Goal: Information Seeking & Learning: Learn about a topic

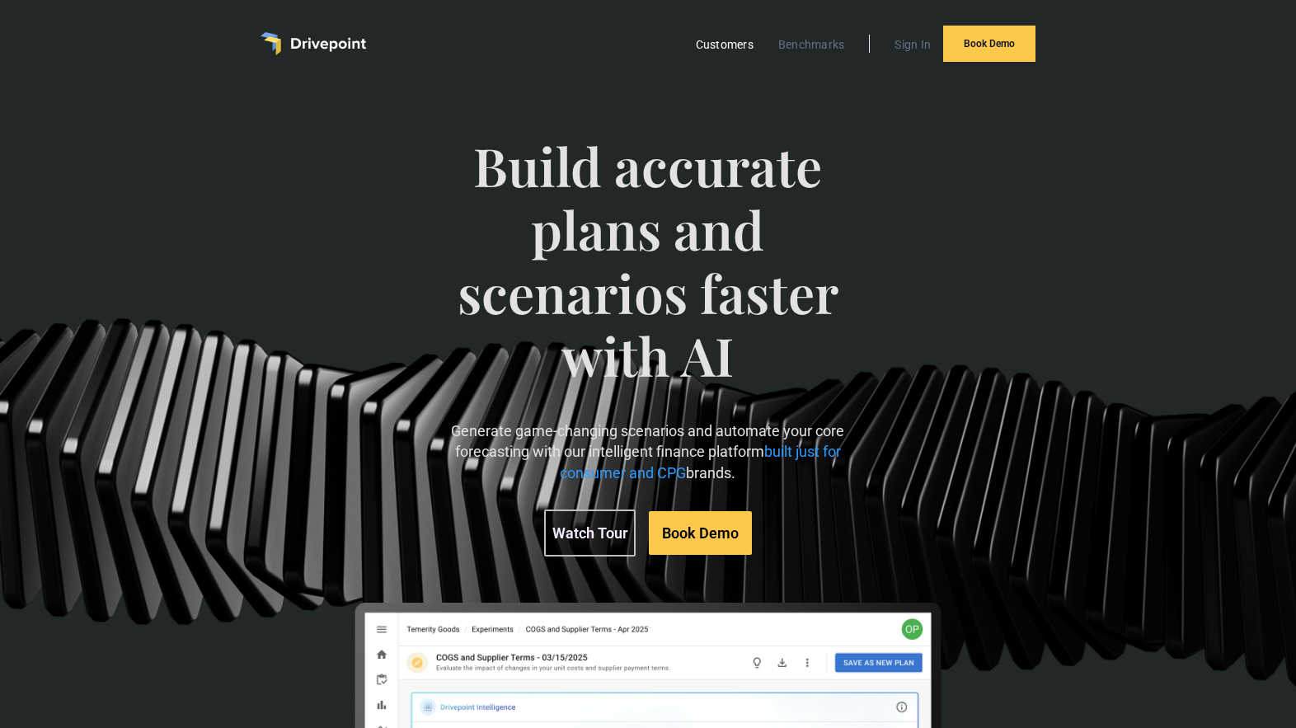
click at [743, 49] on link "Customers" at bounding box center [725, 44] width 74 height 21
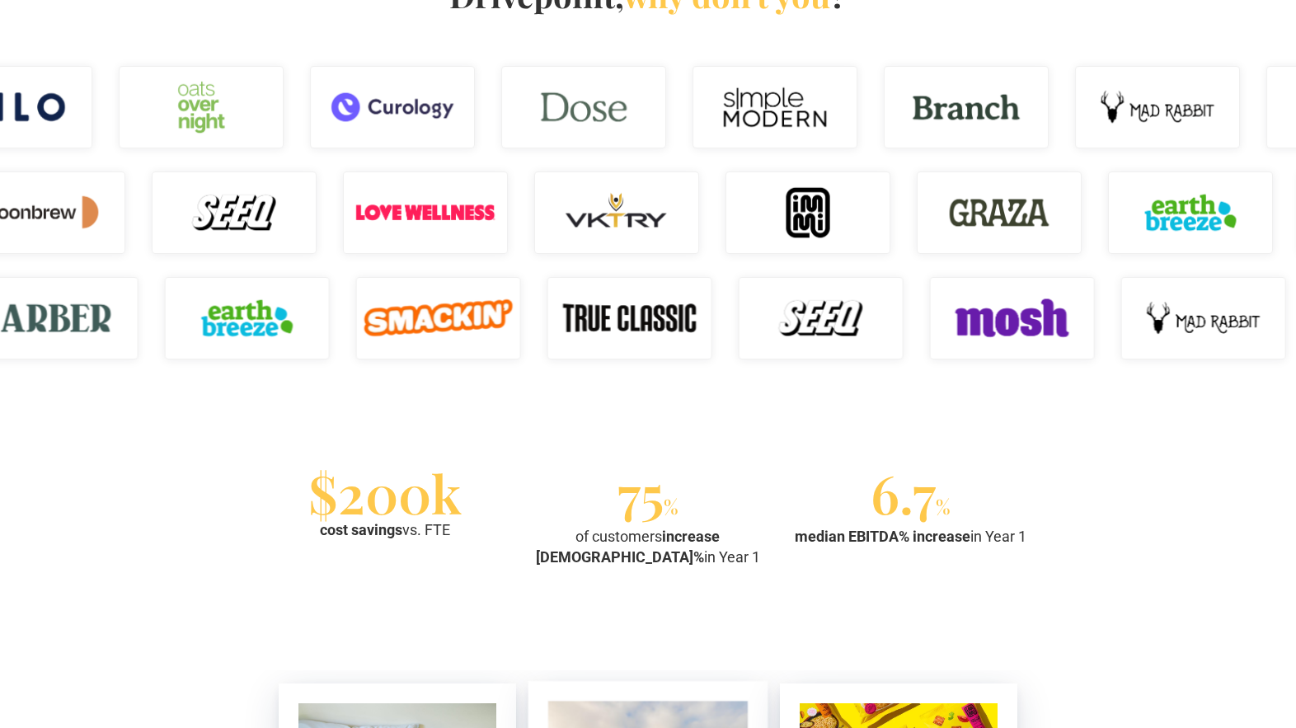
scroll to position [1157, 0]
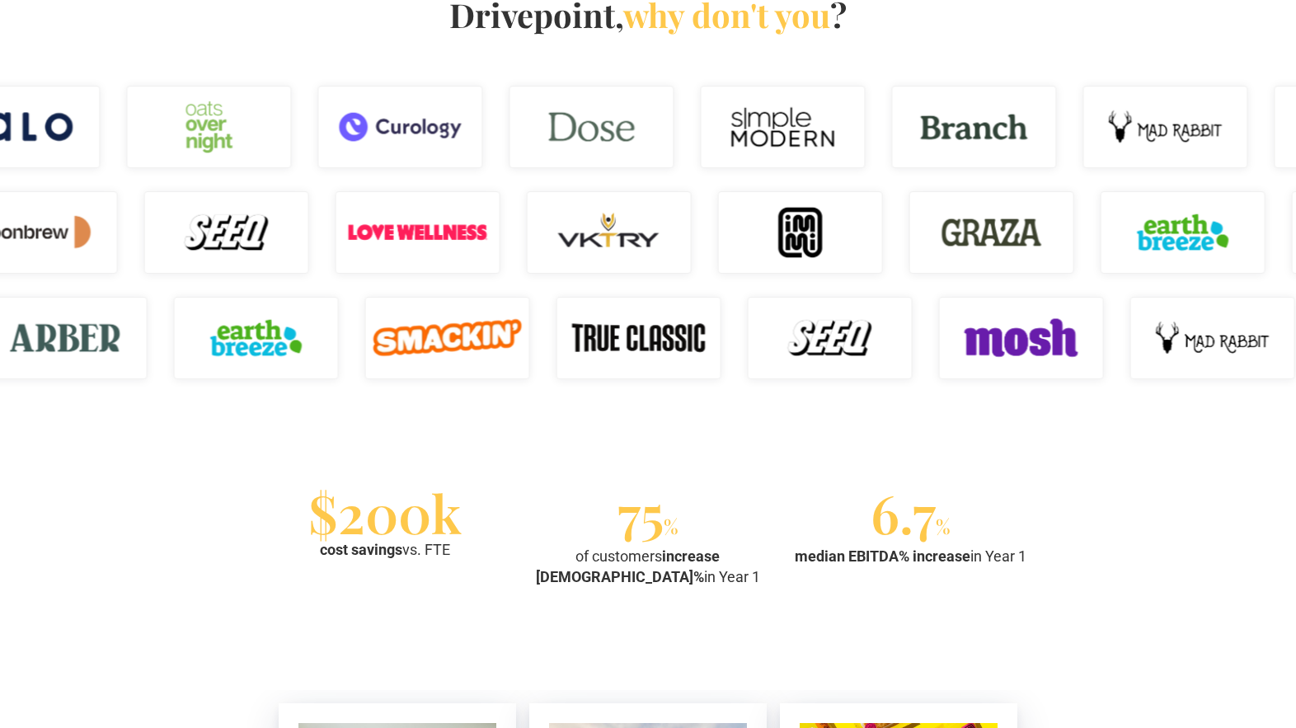
click at [1187, 352] on img at bounding box center [1213, 338] width 165 height 82
click at [484, 444] on div "If these brands run finance on Drivepoint, why don't you ?" at bounding box center [648, 173] width 1296 height 541
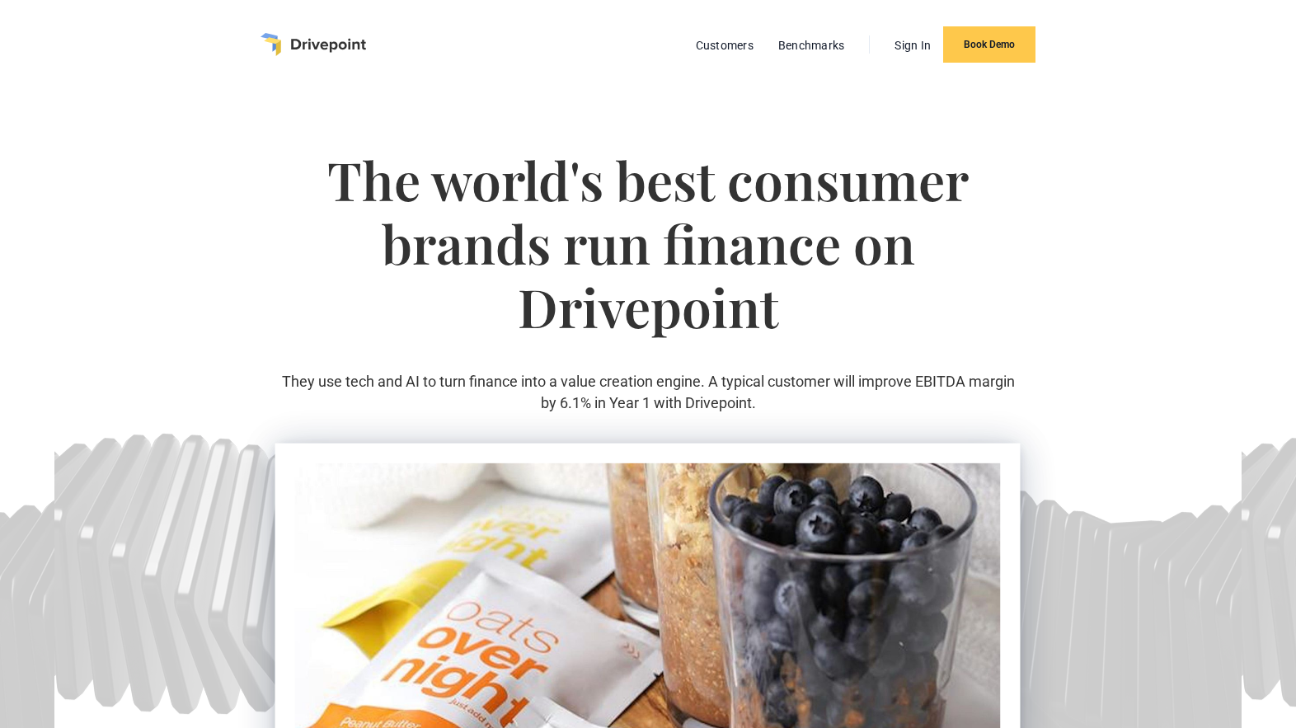
scroll to position [0, 0]
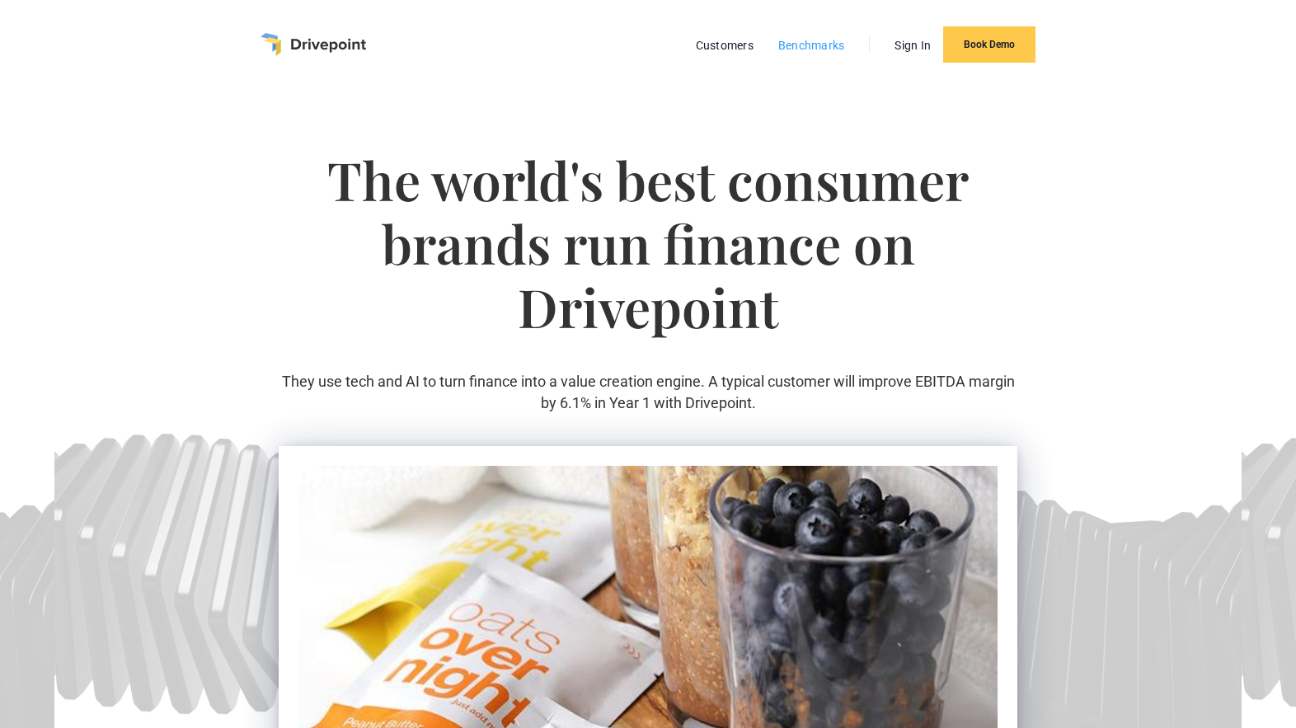
click at [827, 48] on link "Benchmarks" at bounding box center [811, 45] width 83 height 21
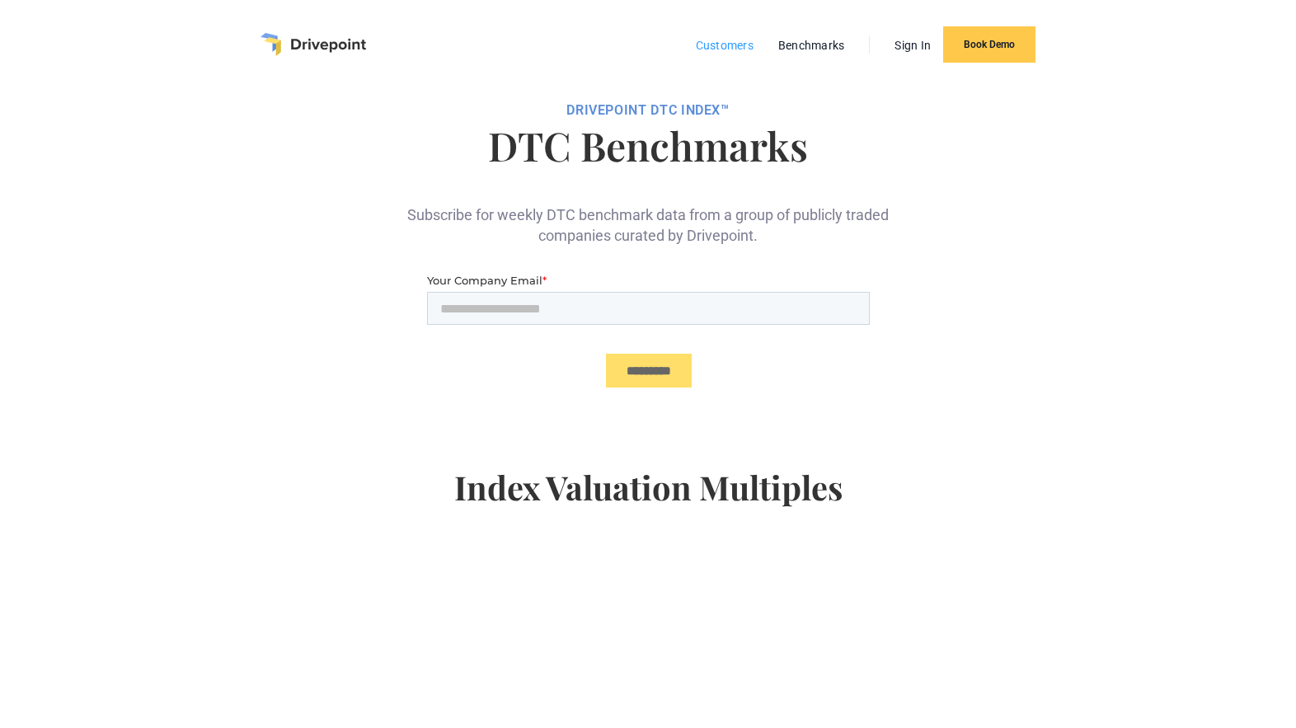
click at [729, 43] on link "Customers" at bounding box center [725, 45] width 74 height 21
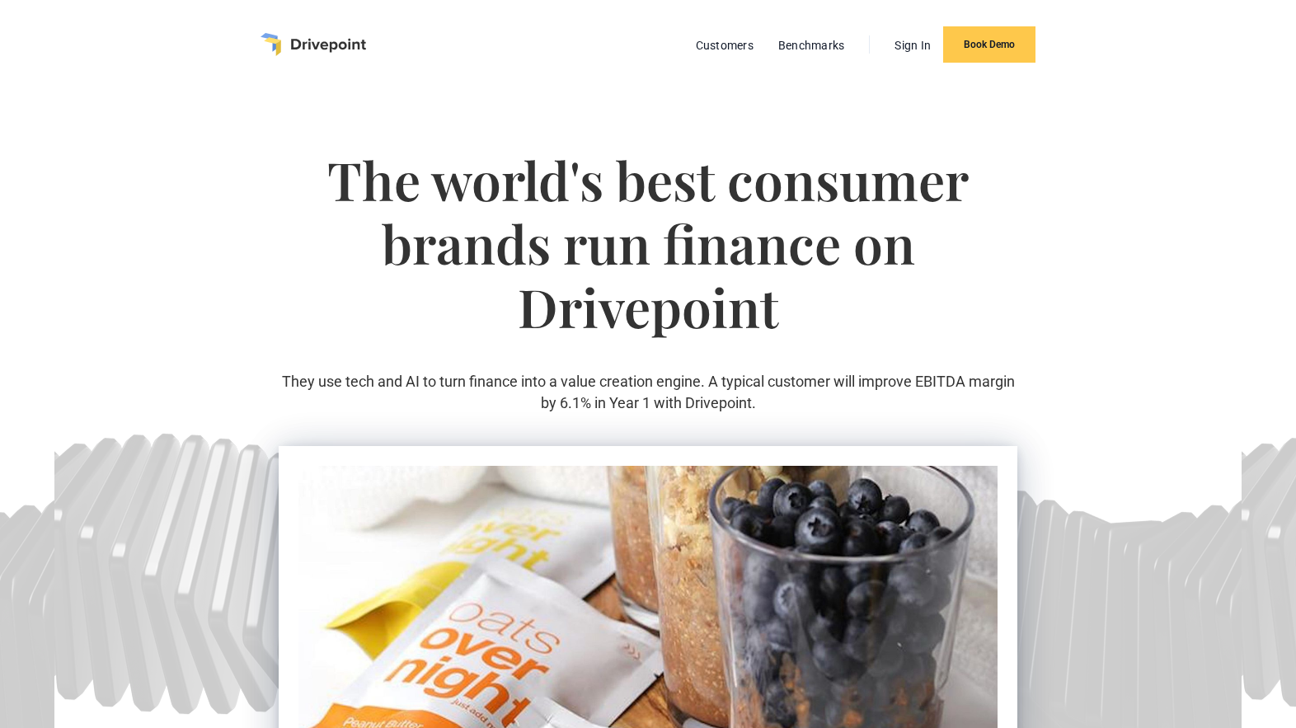
click at [352, 44] on img "home" at bounding box center [314, 44] width 106 height 23
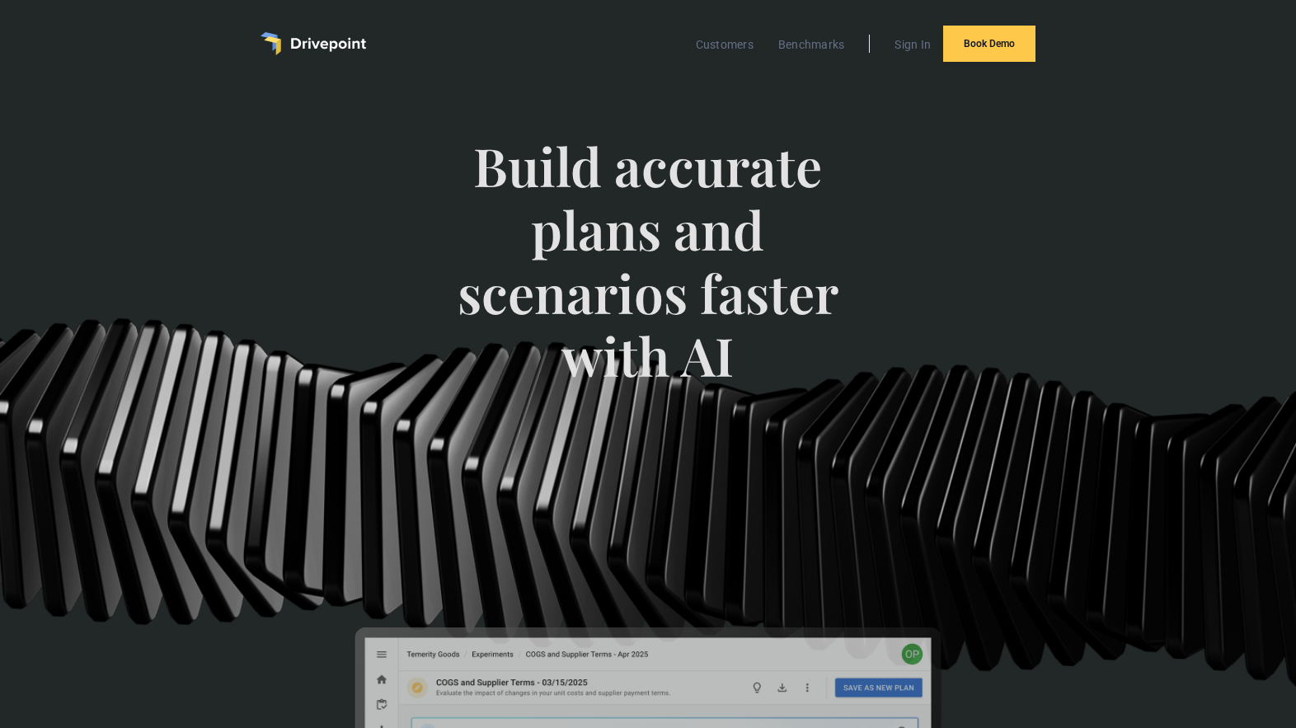
scroll to position [1, 0]
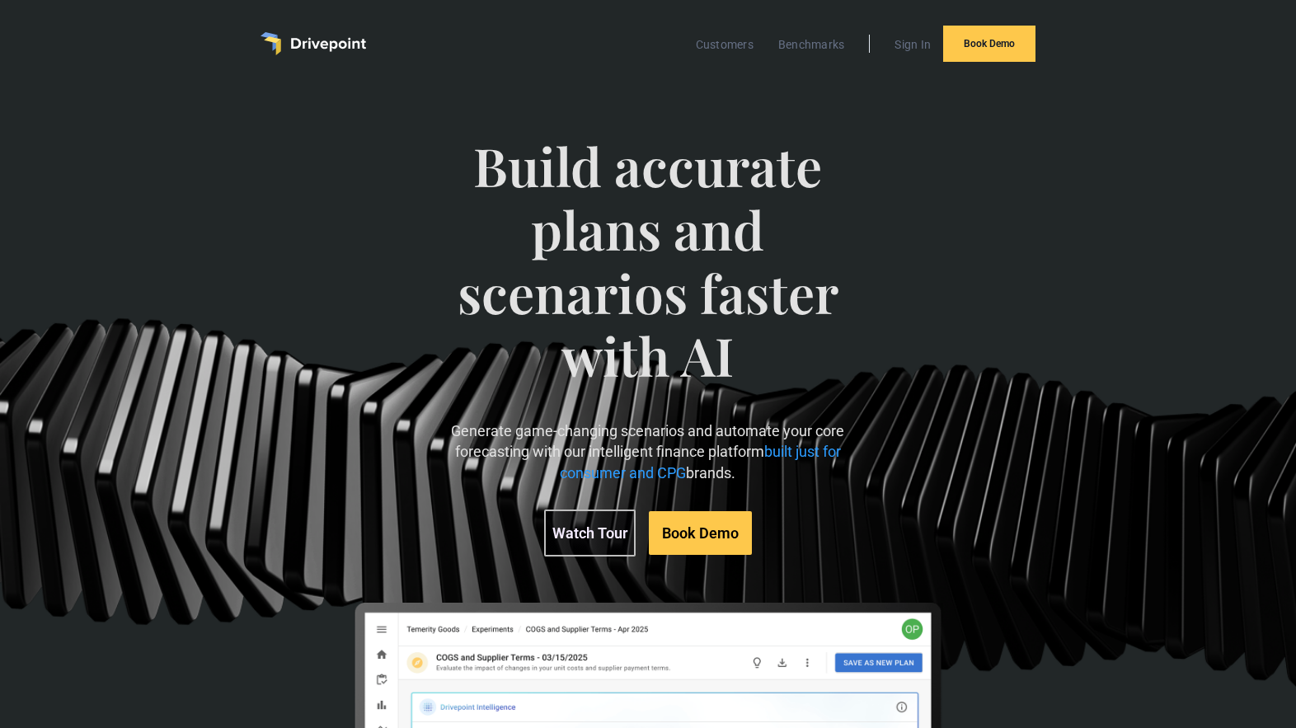
click at [590, 536] on link "Watch Tour" at bounding box center [590, 533] width 92 height 47
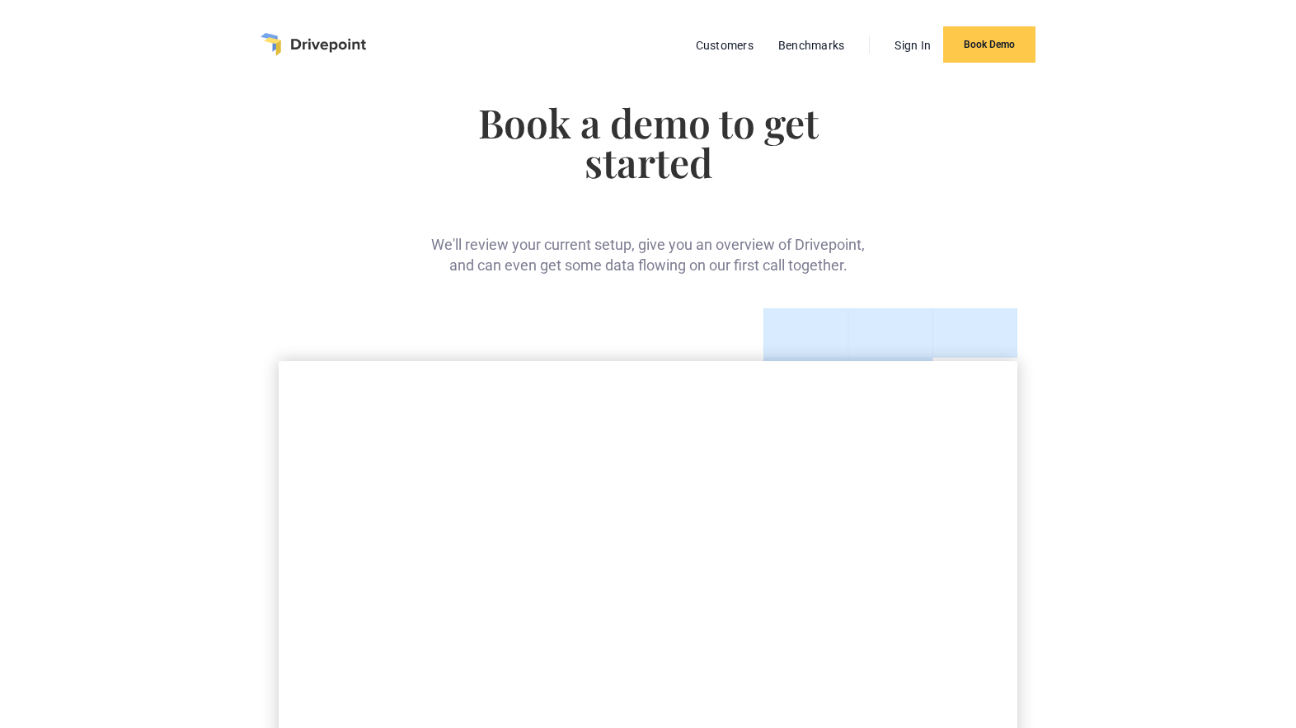
click at [1084, 453] on div "Book a demo to get started We'll review your current setup, give you an overvie…" at bounding box center [648, 629] width 1296 height 1080
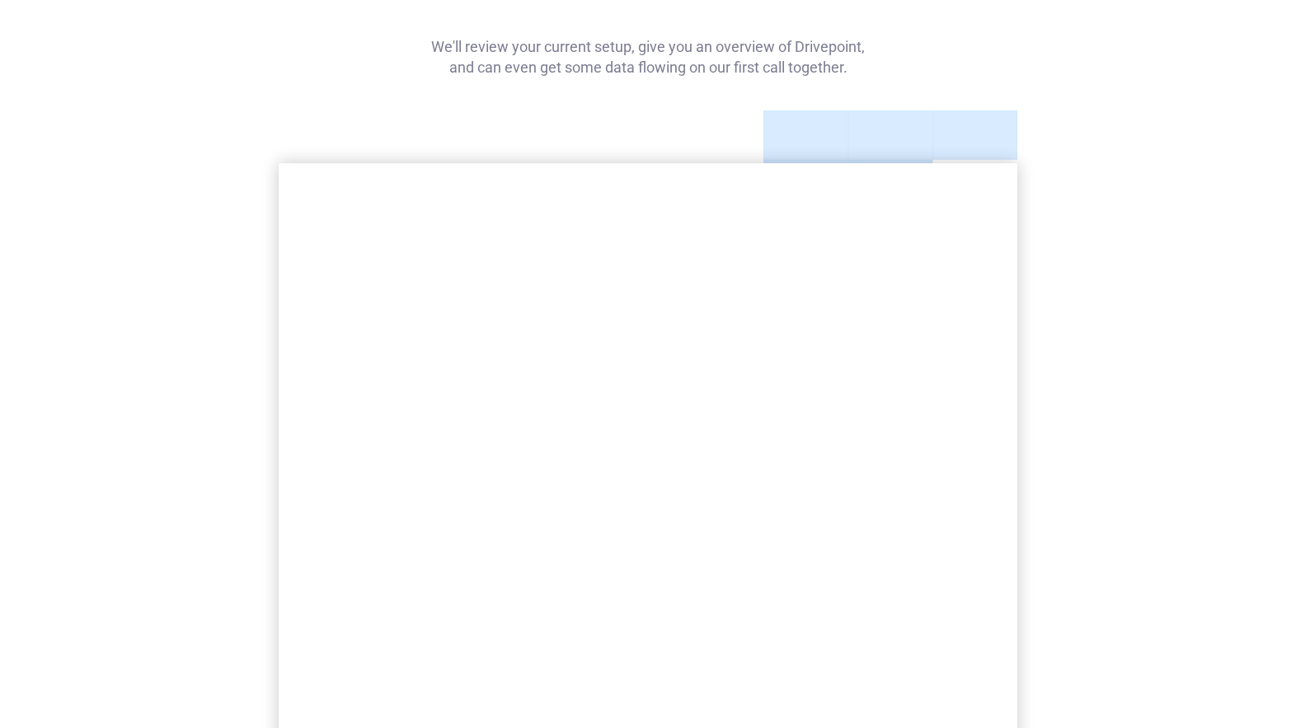
scroll to position [164, 0]
